Goal: Contribute content: Contribute content

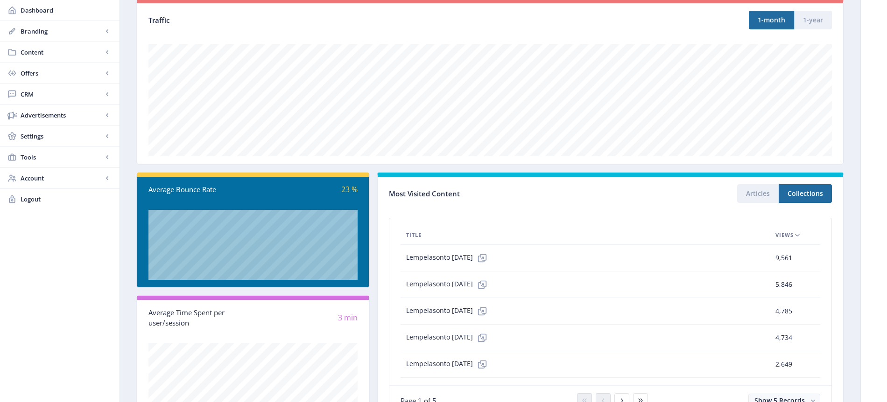
scroll to position [169, 0]
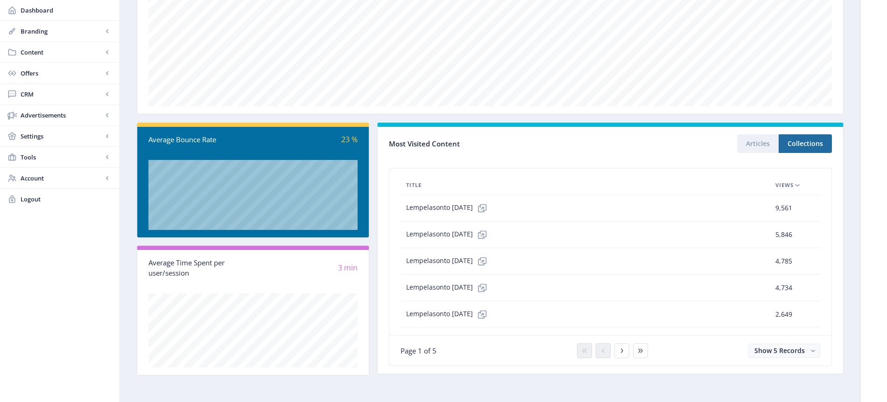
click at [797, 187] on icon at bounding box center [797, 185] width 7 height 7
click at [797, 186] on icon at bounding box center [797, 185] width 7 height 7
click at [813, 350] on rect "button" at bounding box center [813, 351] width 10 height 10
click at [787, 318] on nb-option "Show 10 Records" at bounding box center [785, 314] width 70 height 17
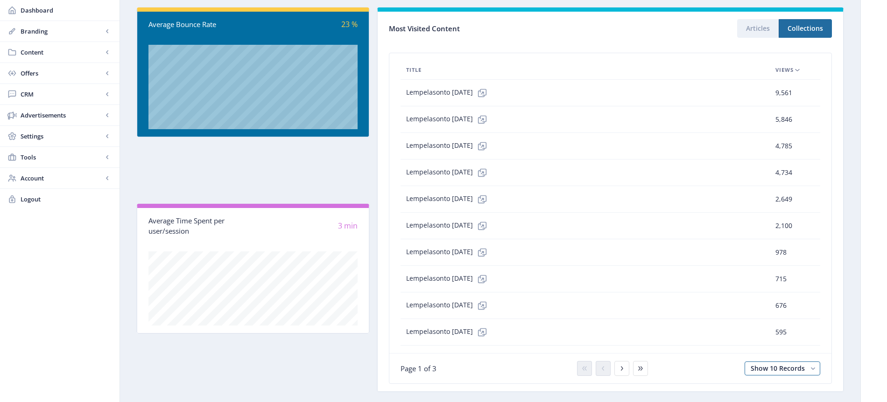
scroll to position [275, 0]
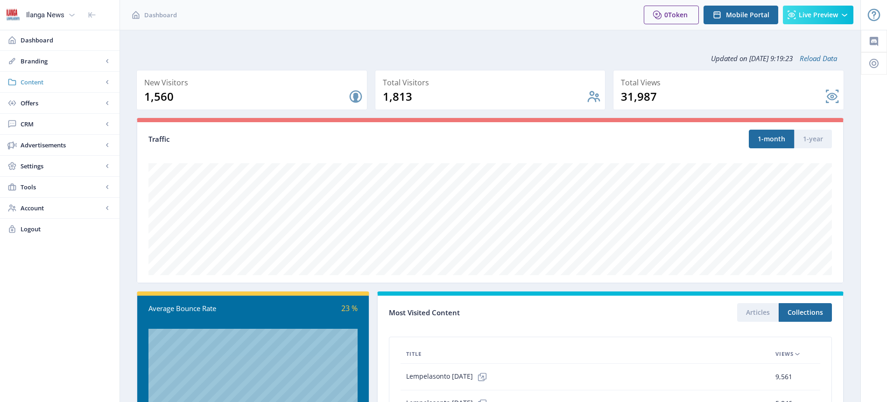
click at [34, 83] on span "Content" at bounding box center [62, 81] width 82 height 9
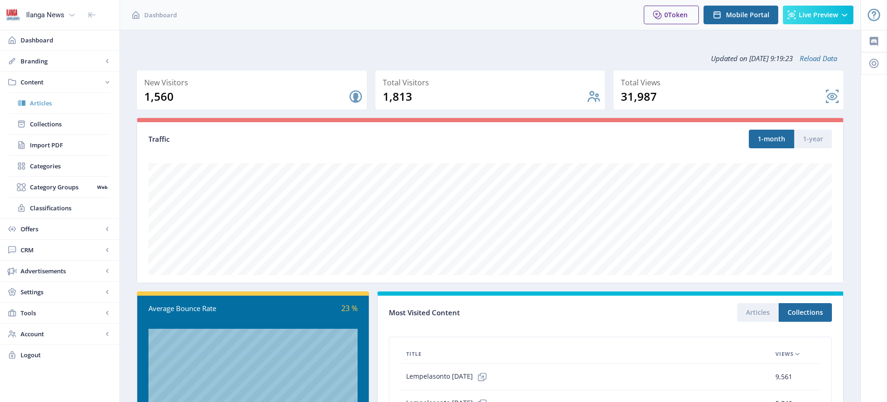
click at [49, 105] on span "Articles" at bounding box center [70, 103] width 80 height 9
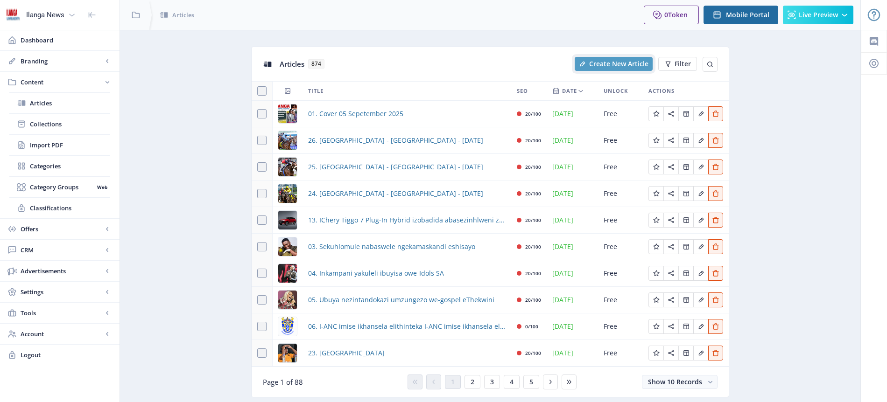
click at [635, 61] on span "Create New Article" at bounding box center [618, 63] width 59 height 7
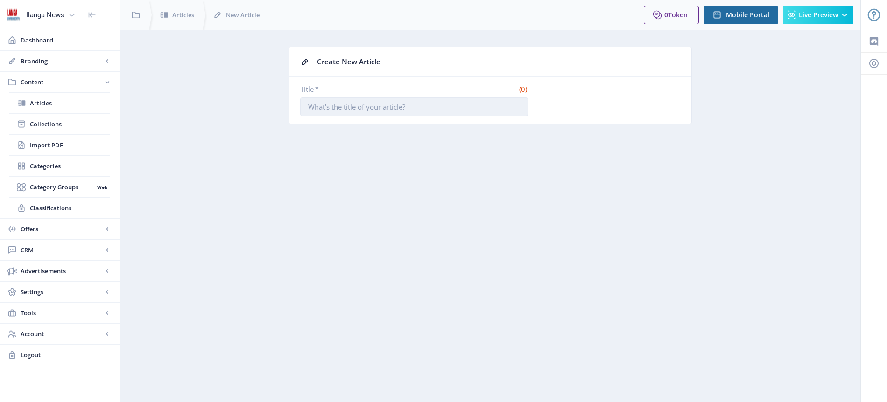
click at [325, 110] on input "Title *" at bounding box center [414, 107] width 228 height 19
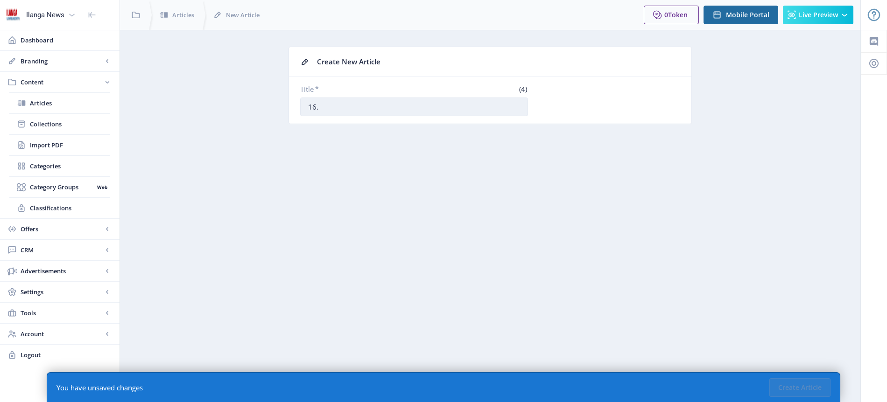
paste input "Usonga ukuqhatha iPirates [PERSON_NAME]"
click at [351, 108] on input "16. Usonga ukuqhatha iPirates [PERSON_NAME]" at bounding box center [414, 107] width 228 height 19
type input "16. Usonga ngokuqhatha iPirates [PERSON_NAME]"
click at [493, 127] on app-content-article-new "Create New Article Title * (48) 16. Usonga ngokuqhatha iPirates [PERSON_NAME]" at bounding box center [490, 93] width 708 height 92
click at [803, 390] on button "Create Article" at bounding box center [799, 388] width 61 height 19
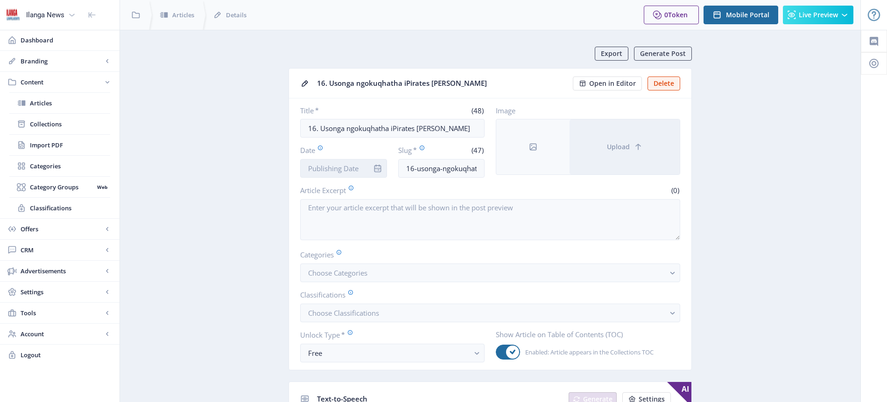
click at [348, 165] on input "Date" at bounding box center [343, 168] width 87 height 19
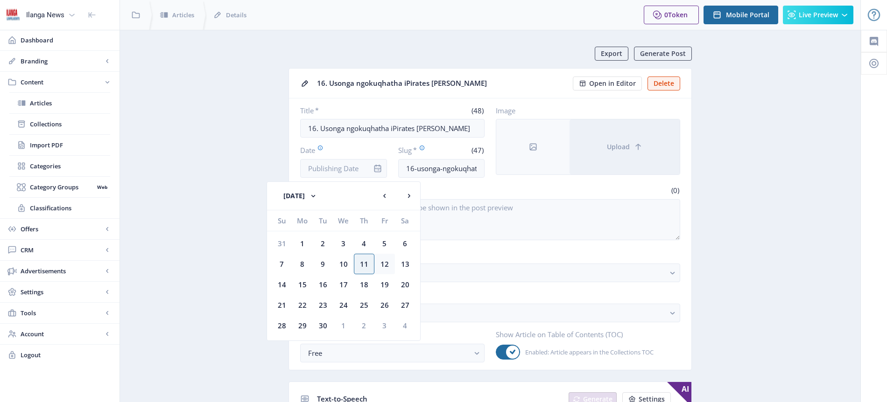
click at [388, 264] on div "12" at bounding box center [384, 264] width 21 height 21
type input "[DATE]"
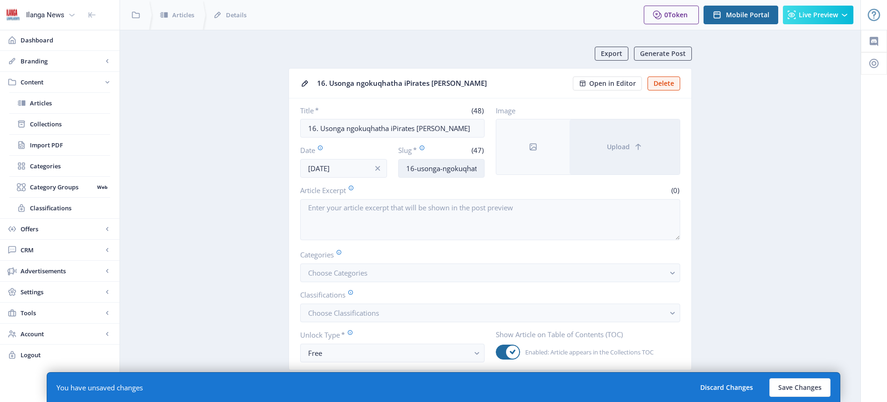
click at [445, 171] on input "16-usonga-ngokuqhatha-ipirates-[PERSON_NAME]" at bounding box center [441, 168] width 87 height 19
type input "Stellies-threatbucs"
click at [361, 274] on span "Choose Categories" at bounding box center [337, 272] width 59 height 9
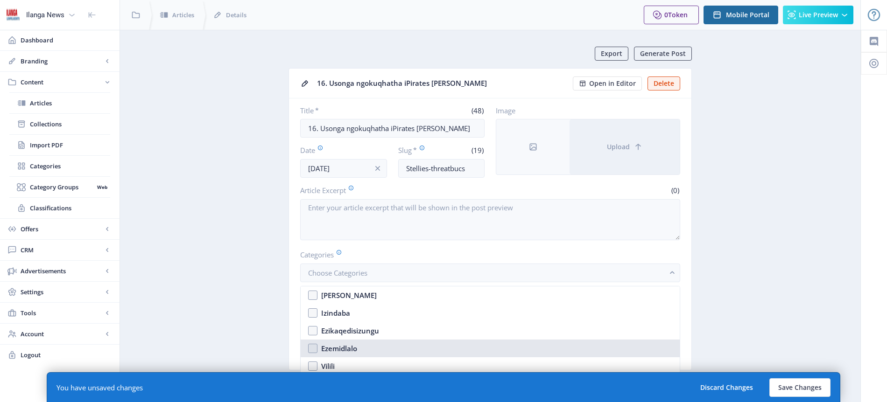
click at [339, 349] on div "Ezemidlalo" at bounding box center [339, 348] width 36 height 11
checkbox input "true"
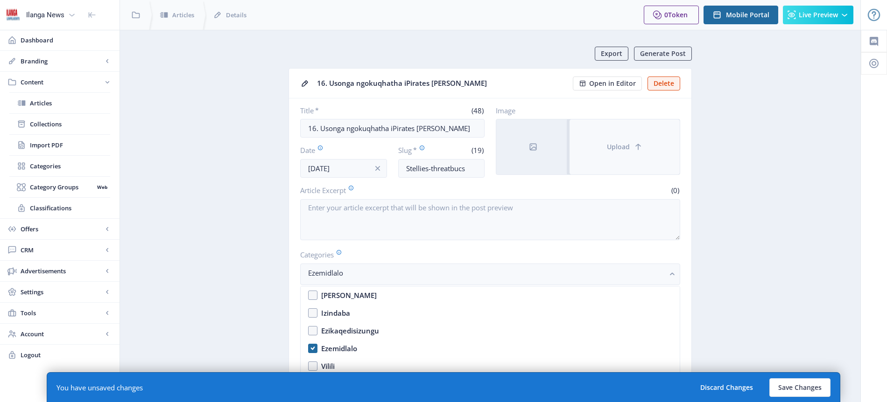
click at [621, 147] on span "Upload" at bounding box center [618, 146] width 23 height 7
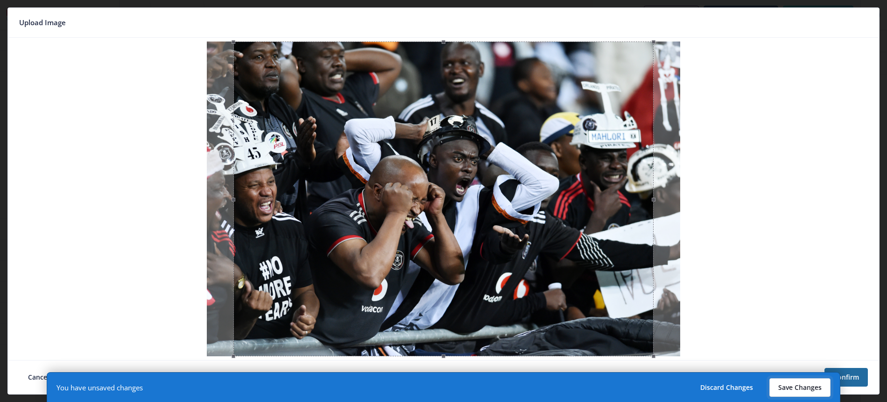
click at [806, 386] on button "Save Changes" at bounding box center [799, 388] width 61 height 19
type input "stellies-threatbucs"
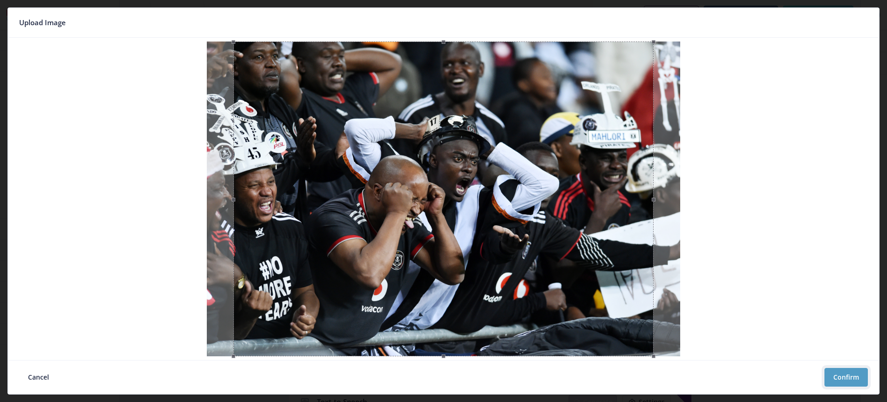
click at [848, 376] on button "Confirm" at bounding box center [845, 377] width 43 height 19
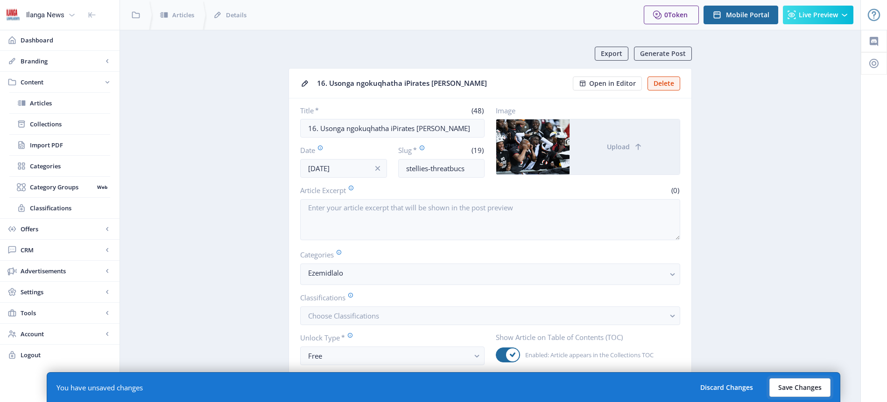
click at [794, 390] on button "Save Changes" at bounding box center [799, 388] width 61 height 19
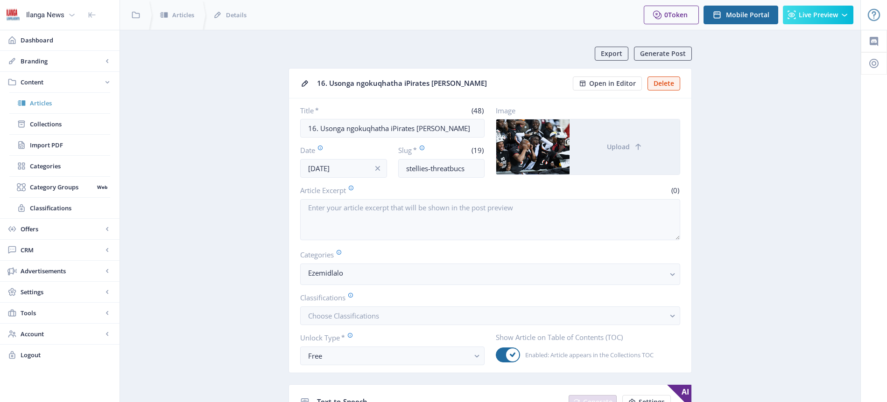
click at [51, 100] on span "Articles" at bounding box center [70, 103] width 80 height 9
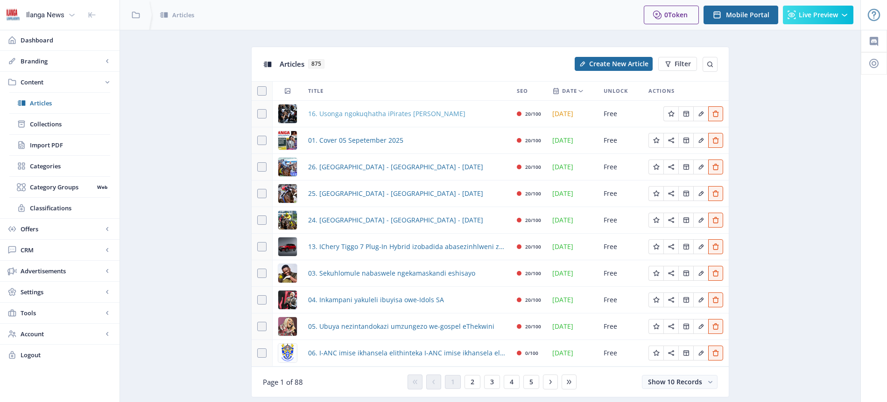
click at [395, 113] on span "16. Usonga ngokuqhatha iPirates [PERSON_NAME]" at bounding box center [386, 113] width 157 height 11
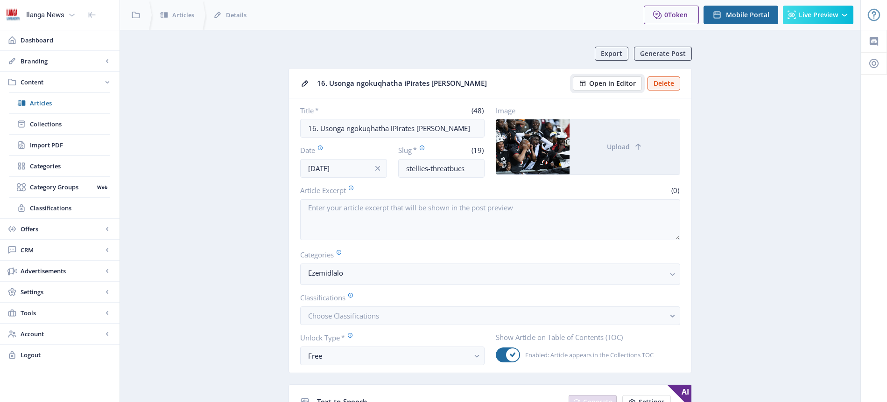
click at [605, 86] on span "Open in Editor" at bounding box center [612, 83] width 47 height 7
click at [63, 100] on span "Articles" at bounding box center [70, 103] width 80 height 9
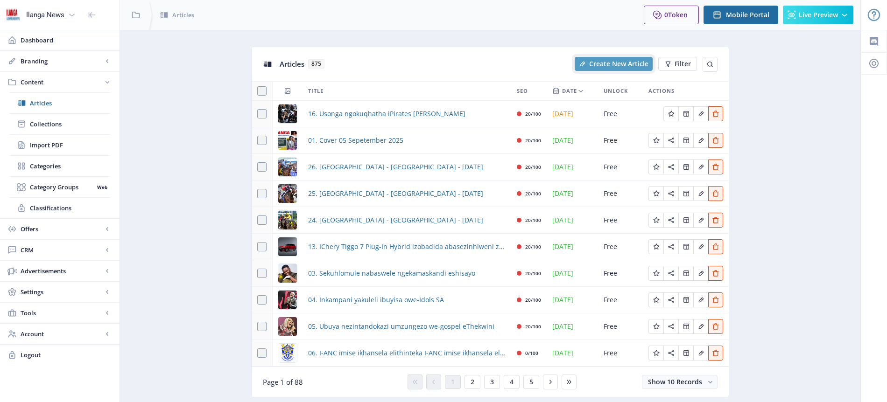
click at [617, 66] on span "Create New Article" at bounding box center [618, 63] width 59 height 7
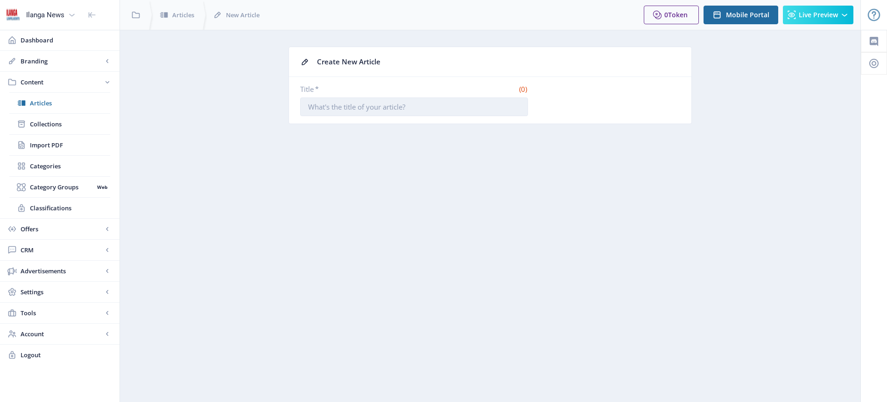
click at [372, 107] on input "Title *" at bounding box center [414, 107] width 228 height 19
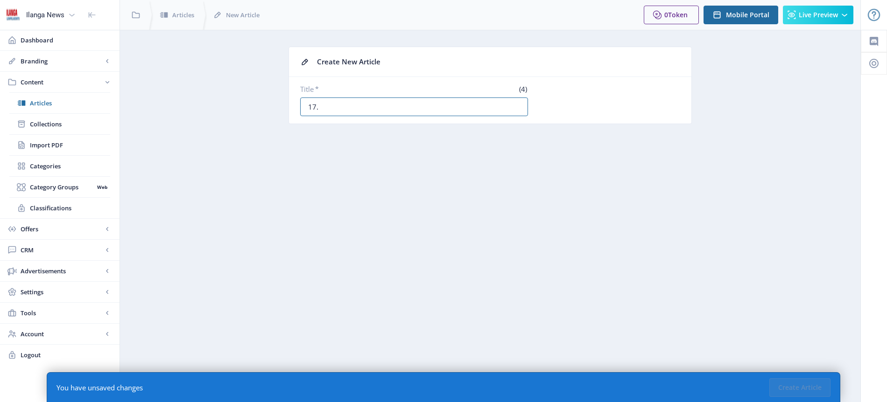
paste input "Umqeqeshi weBucs nesethembiso kubalandeli"
type input "17. Umqeqeshi weBucs nesethembiso kubalandeli"
click at [805, 385] on button "Create Article" at bounding box center [799, 388] width 61 height 19
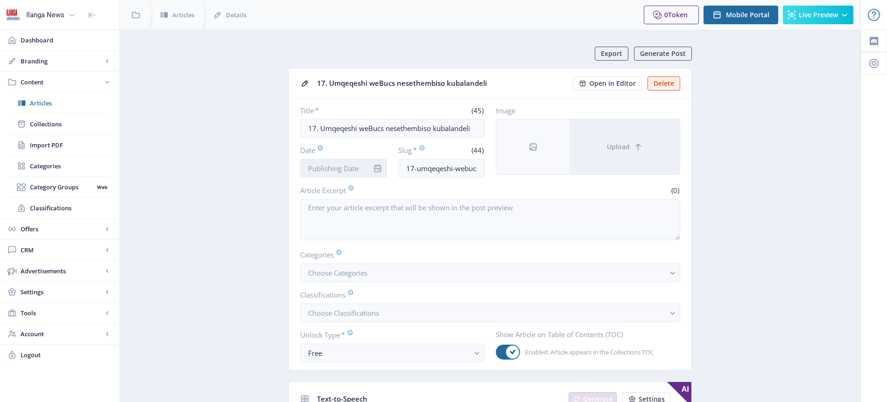
click at [355, 170] on input "Date" at bounding box center [343, 168] width 87 height 19
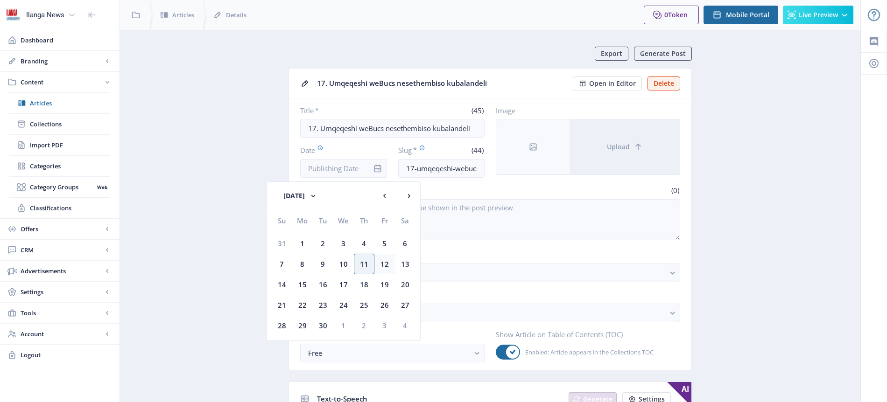
click at [382, 264] on div "12" at bounding box center [384, 264] width 21 height 21
type input "[DATE]"
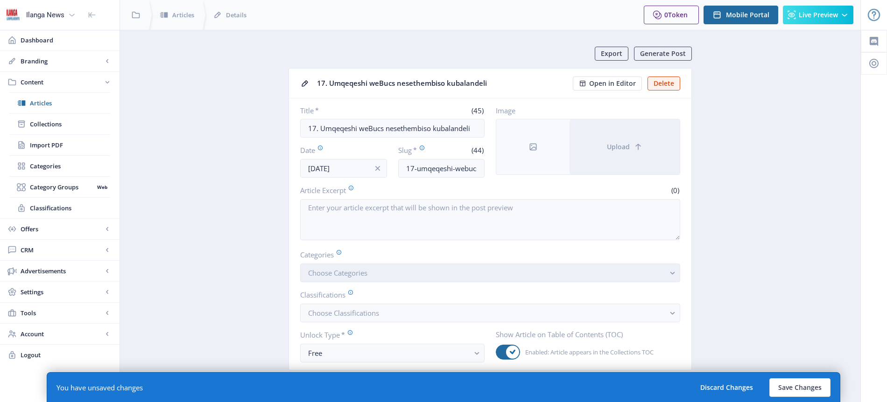
click at [356, 270] on span "Choose Categories" at bounding box center [337, 272] width 59 height 9
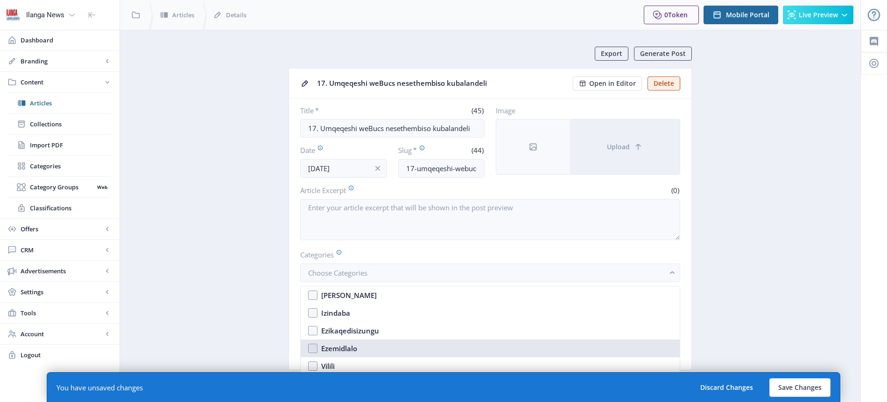
click at [353, 345] on div "Ezemidlalo" at bounding box center [339, 348] width 36 height 11
checkbox input "true"
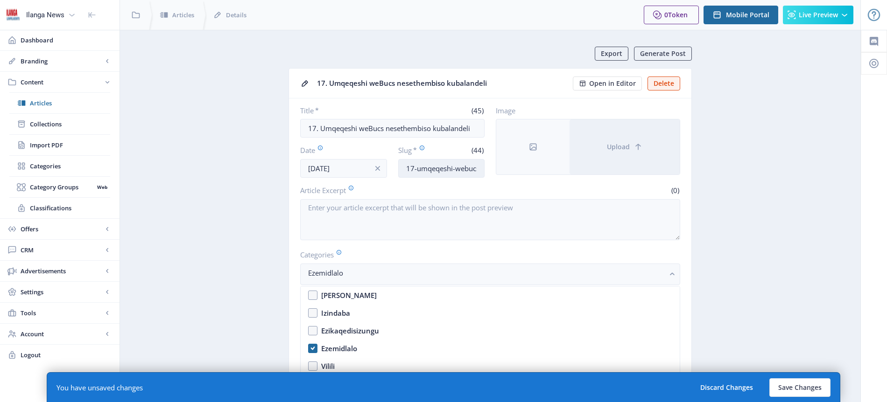
click at [462, 166] on input "17-umqeqeshi-webucs-nesethembiso-kubalandeli" at bounding box center [441, 168] width 87 height 19
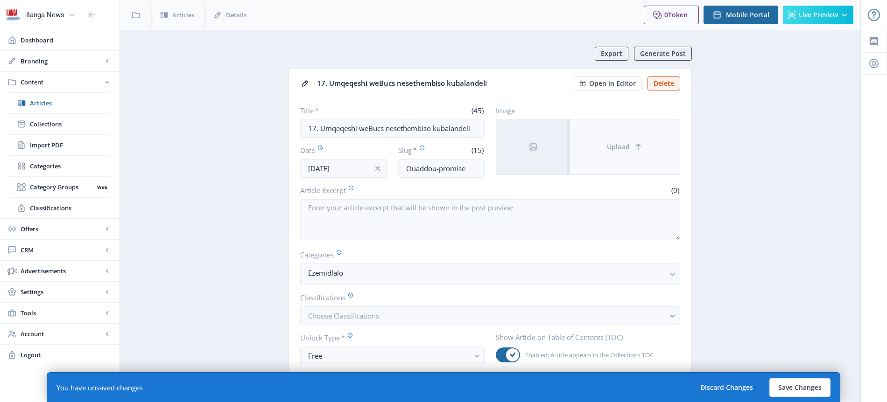
click at [618, 148] on span "Upload" at bounding box center [618, 146] width 23 height 7
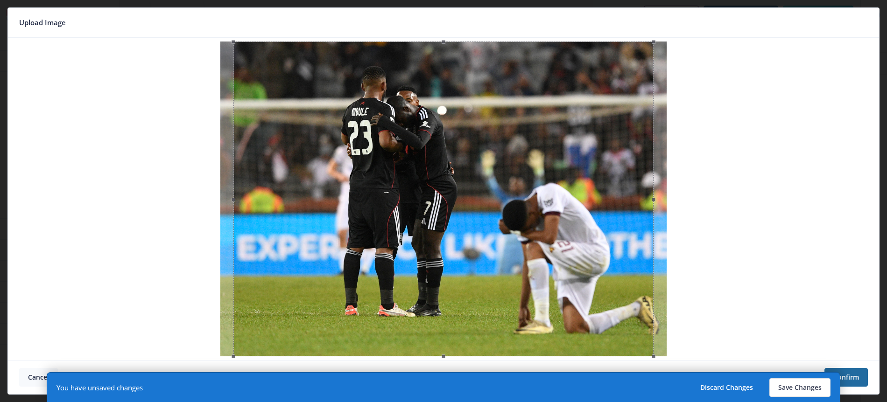
click at [34, 378] on button "Cancel" at bounding box center [38, 377] width 39 height 19
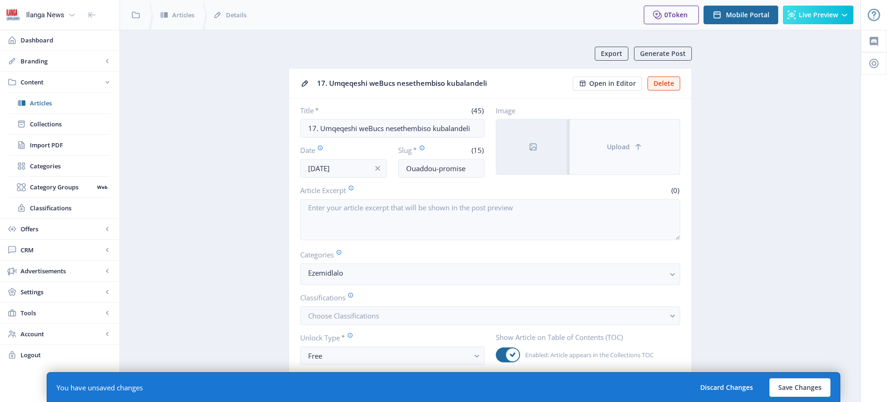
click at [617, 149] on span "Upload" at bounding box center [618, 146] width 23 height 7
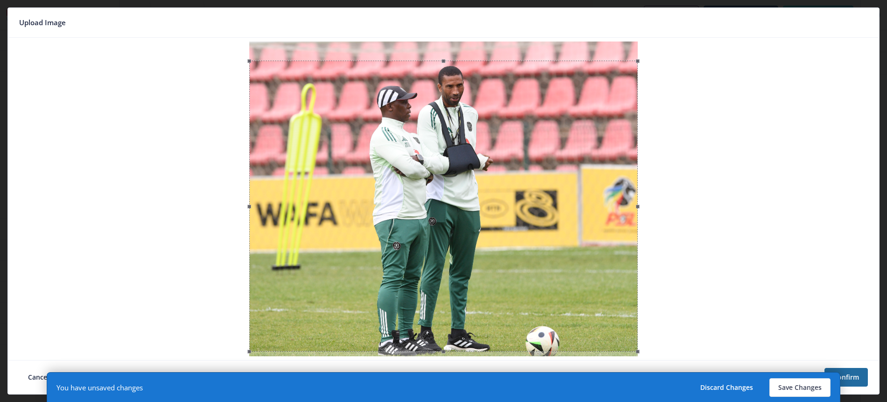
drag, startPoint x: 509, startPoint y: 207, endPoint x: 501, endPoint y: 226, distance: 20.5
click at [501, 226] on div at bounding box center [443, 206] width 388 height 291
click at [803, 390] on button "Save Changes" at bounding box center [799, 388] width 61 height 19
type input "ouaddou-promise"
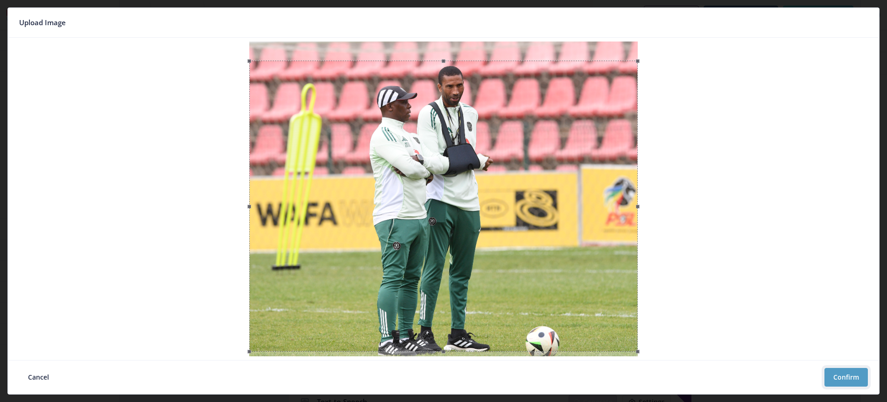
click at [851, 375] on button "Confirm" at bounding box center [845, 377] width 43 height 19
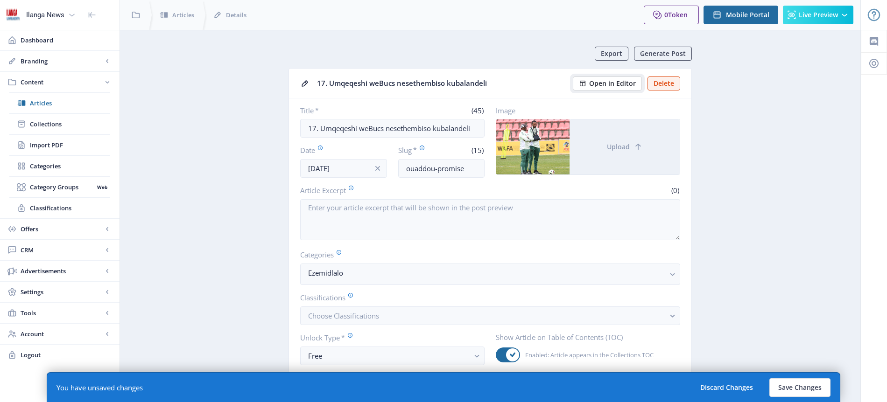
click at [628, 83] on span "Open in Editor" at bounding box center [612, 83] width 47 height 7
click at [805, 387] on button "Save Changes" at bounding box center [799, 388] width 61 height 19
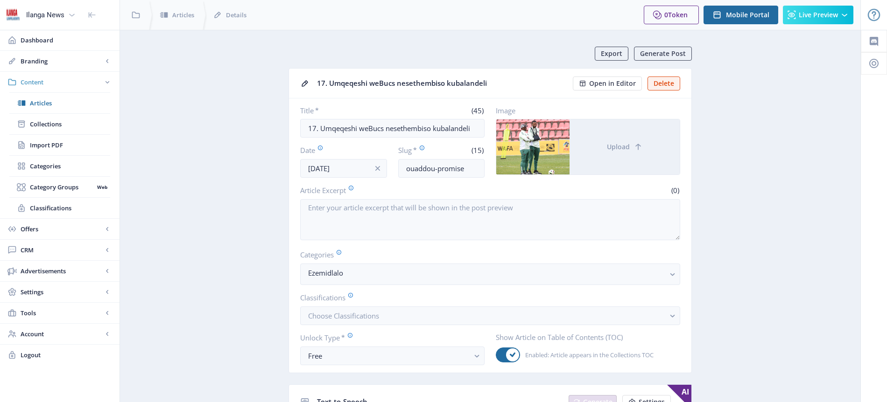
click at [45, 84] on span "Content" at bounding box center [62, 81] width 82 height 9
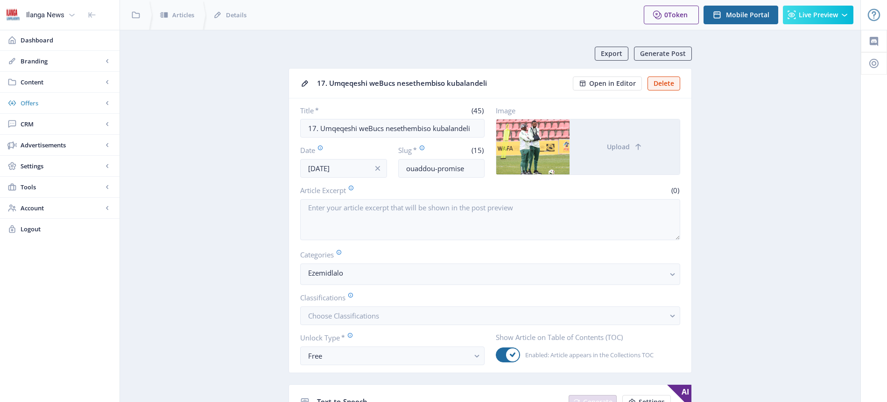
click at [48, 102] on span "Offers" at bounding box center [62, 103] width 82 height 9
click at [46, 78] on span "Content" at bounding box center [62, 81] width 82 height 9
click at [50, 104] on span "Articles" at bounding box center [70, 103] width 80 height 9
